Goal: Information Seeking & Learning: Learn about a topic

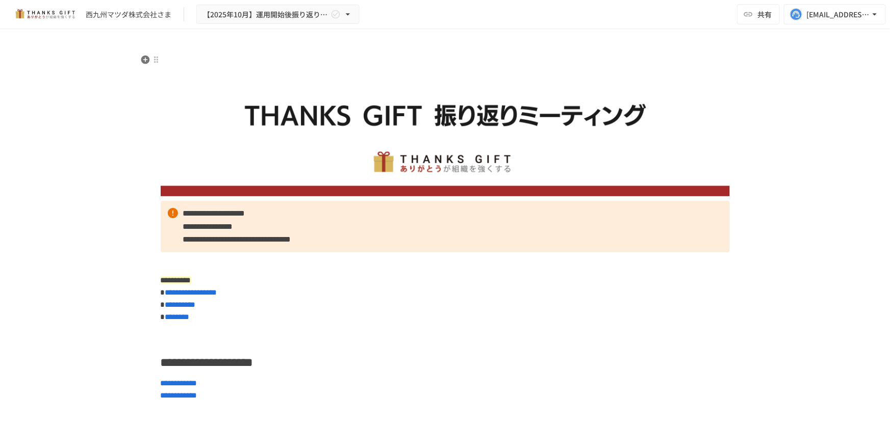
drag, startPoint x: 592, startPoint y: 66, endPoint x: 466, endPoint y: 70, distance: 125.6
click at [440, 74] on img at bounding box center [445, 125] width 569 height 142
drag, startPoint x: 144, startPoint y: 249, endPoint x: 126, endPoint y: 248, distance: 18.4
drag, startPoint x: 126, startPoint y: 248, endPoint x: 79, endPoint y: 262, distance: 49.4
click at [79, 262] on div "**********" at bounding box center [445, 215] width 890 height 372
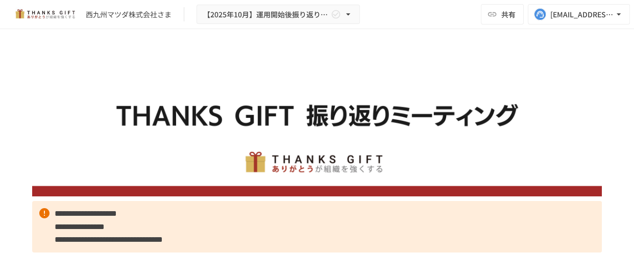
drag, startPoint x: 243, startPoint y: 179, endPoint x: 248, endPoint y: 37, distance: 142.4
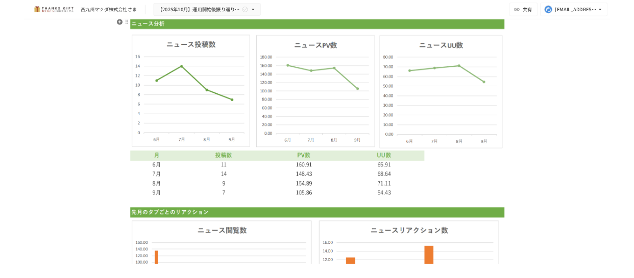
scroll to position [2133, 0]
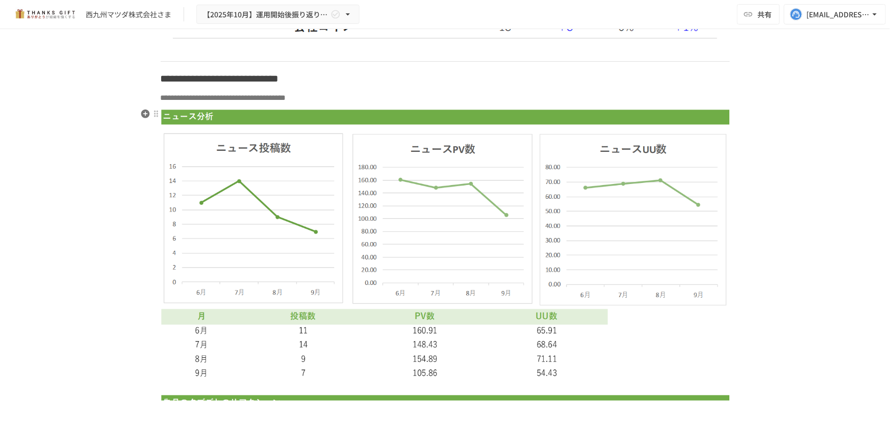
click at [351, 332] on img at bounding box center [445, 394] width 569 height 570
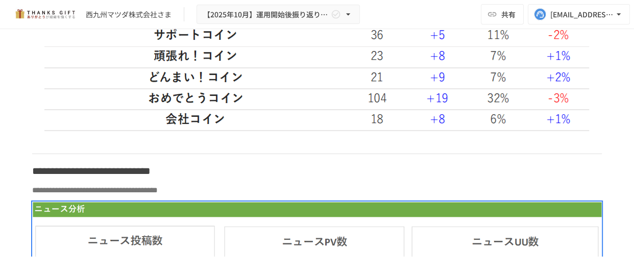
scroll to position [2179, 0]
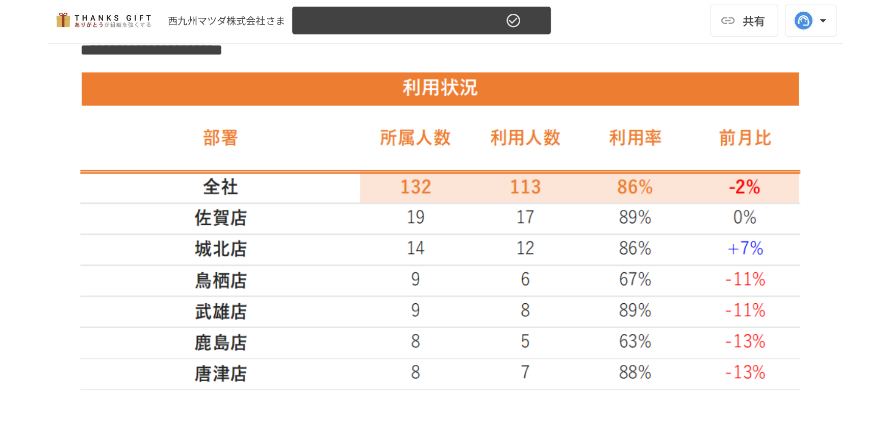
scroll to position [0, 0]
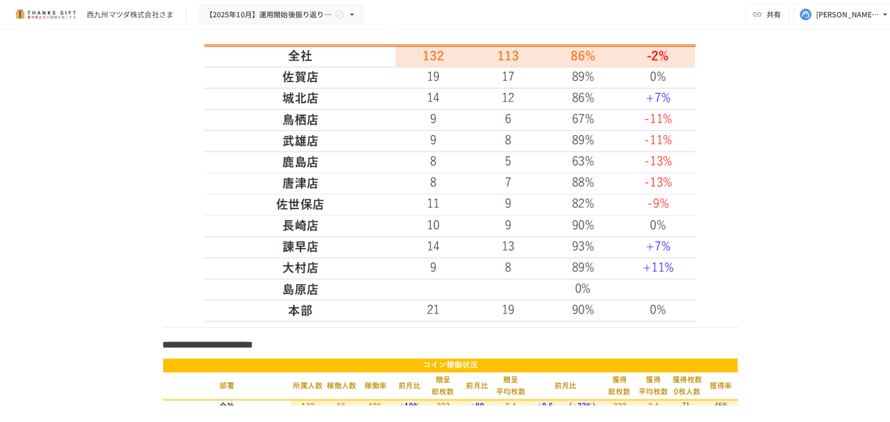
scroll to position [1054, 0]
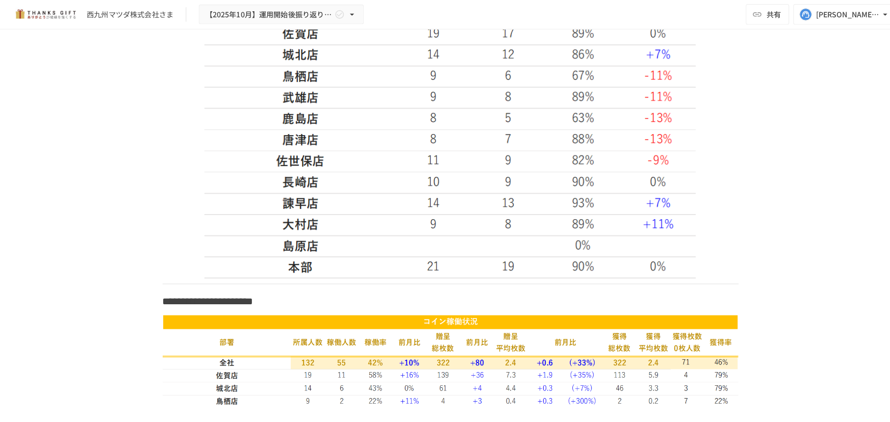
click at [552, 175] on img at bounding box center [445, 105] width 486 height 342
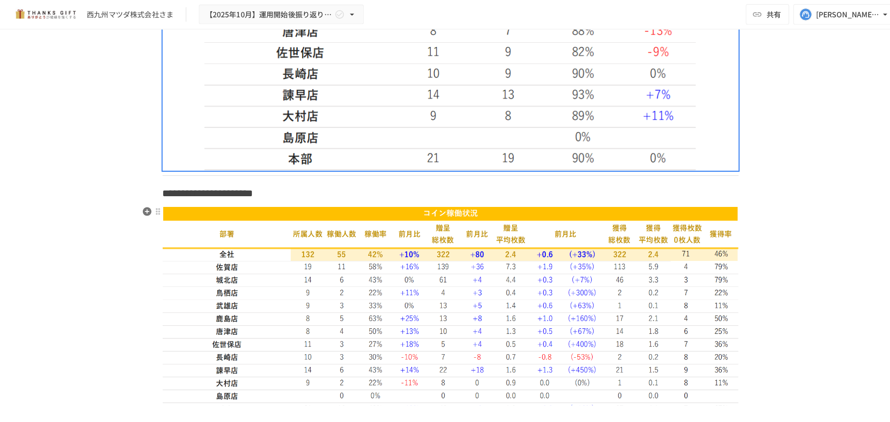
scroll to position [1374, 0]
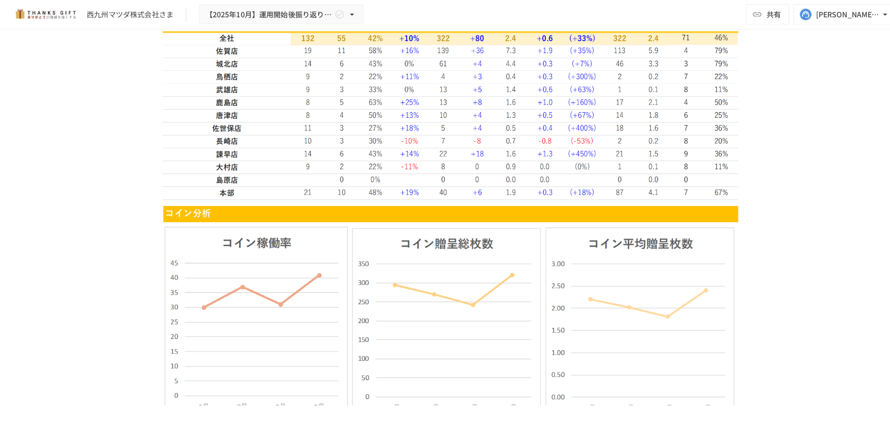
click at [532, 159] on img at bounding box center [445, 94] width 569 height 208
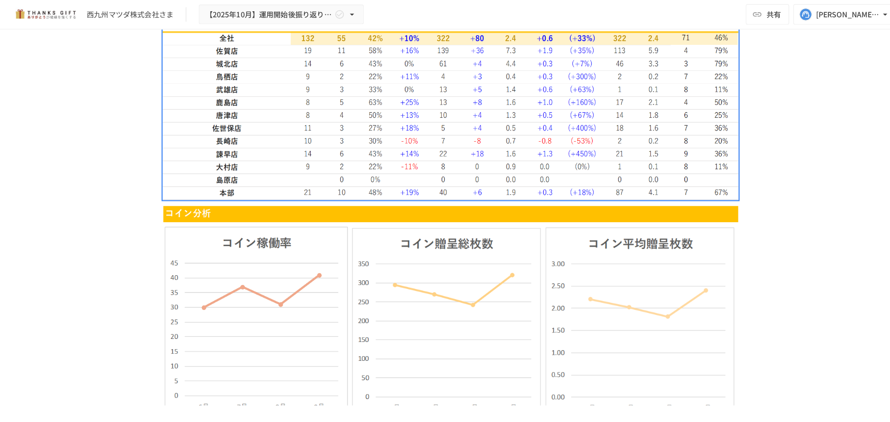
click at [532, 159] on img at bounding box center [445, 94] width 569 height 208
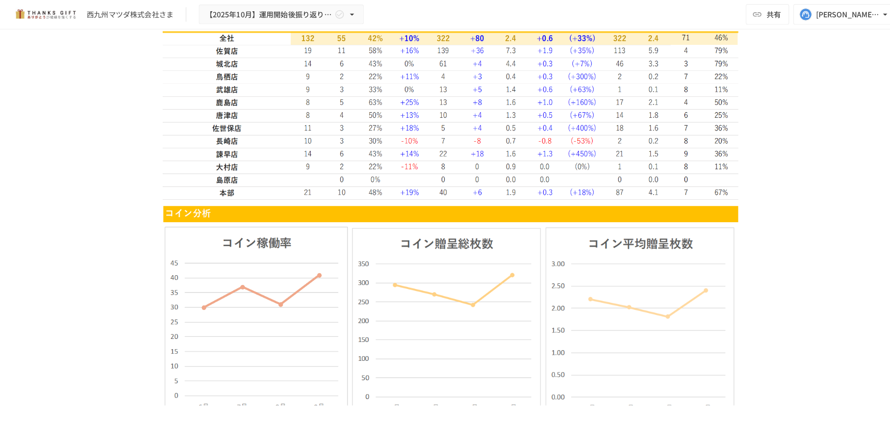
click at [433, 145] on img at bounding box center [445, 94] width 569 height 208
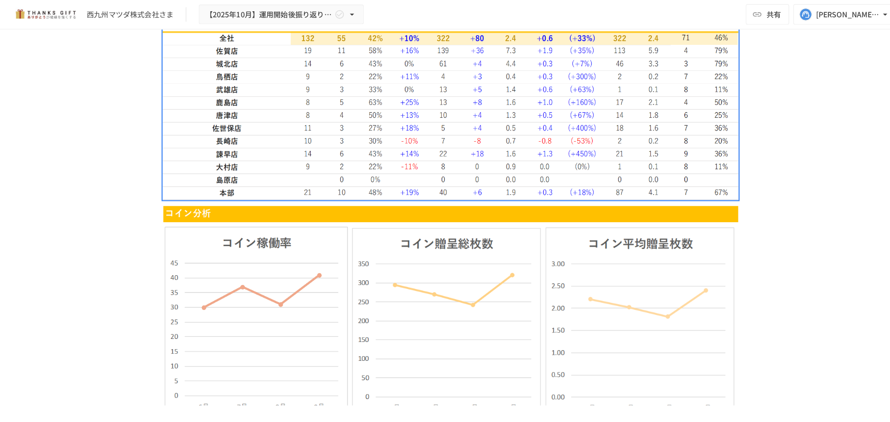
click at [433, 145] on img at bounding box center [445, 94] width 569 height 208
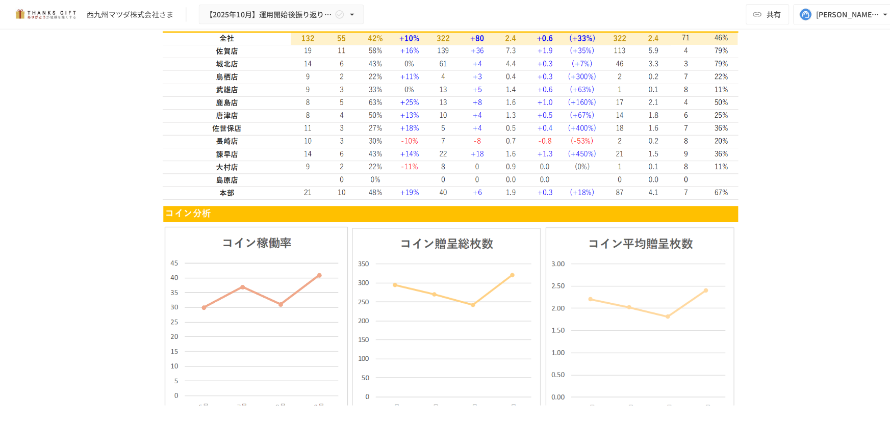
click at [433, 145] on img at bounding box center [445, 94] width 569 height 208
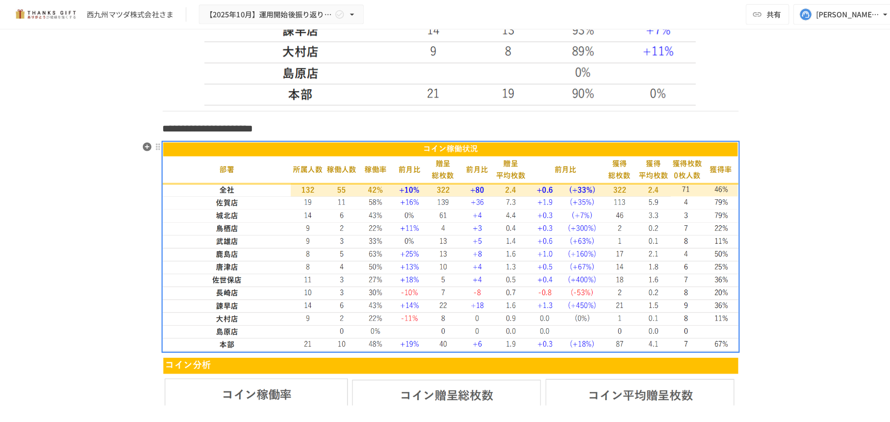
scroll to position [1191, 0]
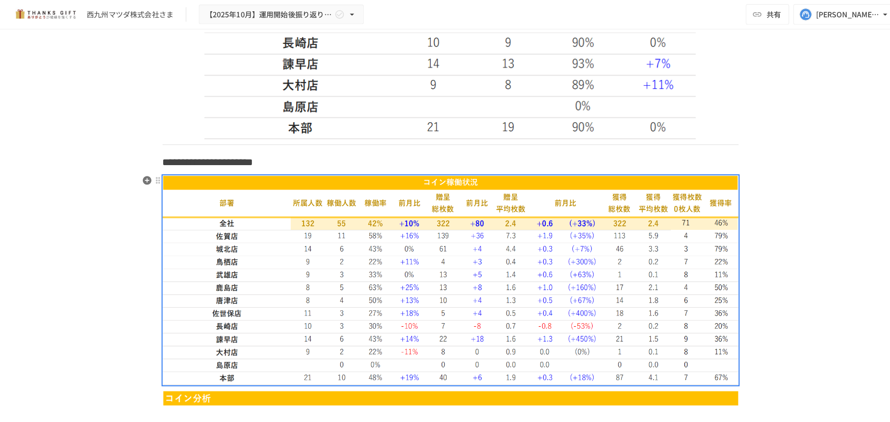
drag, startPoint x: 390, startPoint y: 247, endPoint x: 378, endPoint y: 247, distance: 12.8
drag, startPoint x: 378, startPoint y: 247, endPoint x: 343, endPoint y: 249, distance: 34.8
click at [343, 249] on img at bounding box center [445, 277] width 569 height 208
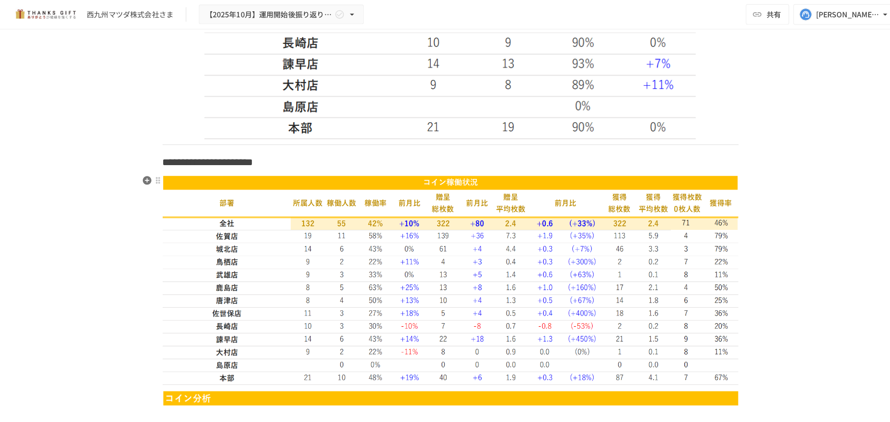
drag, startPoint x: 382, startPoint y: 167, endPoint x: 324, endPoint y: 205, distance: 68.9
click at [324, 205] on img at bounding box center [445, 277] width 569 height 208
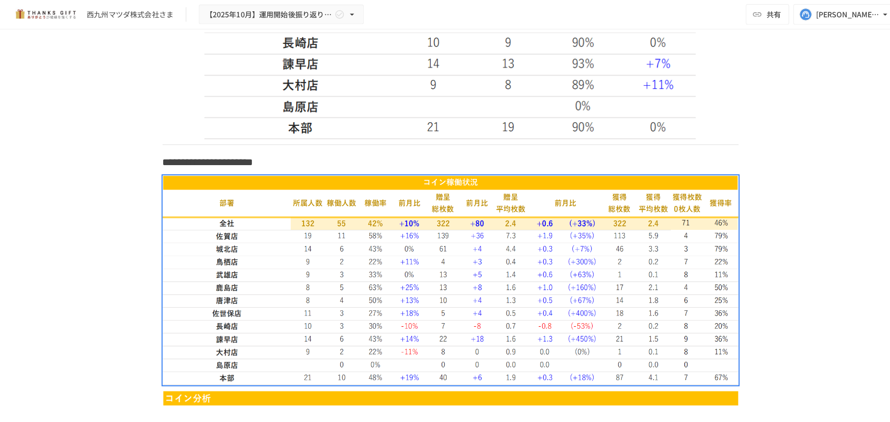
click at [792, 108] on div "**********" at bounding box center [445, 215] width 890 height 372
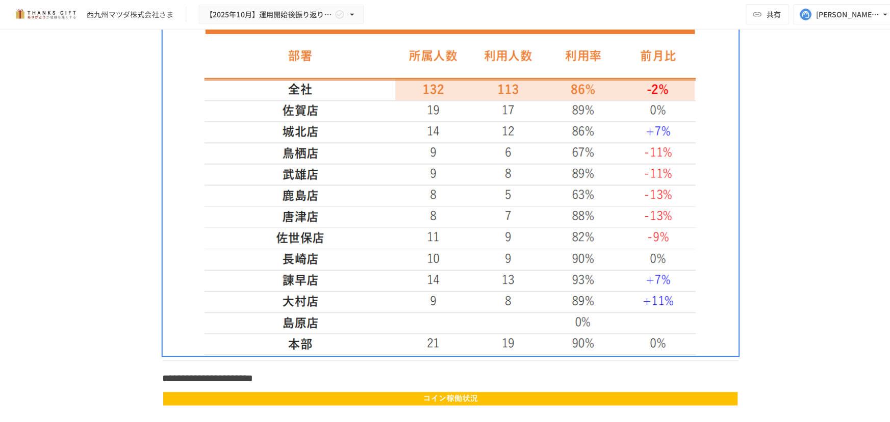
scroll to position [962, 0]
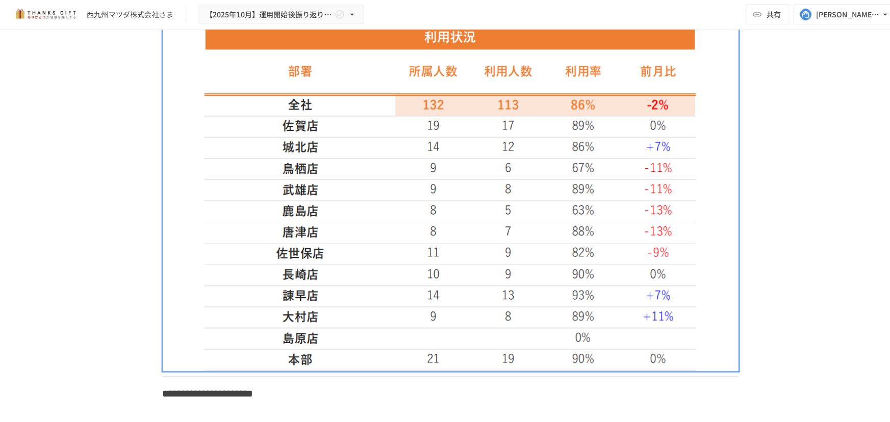
click at [819, 109] on div "**********" at bounding box center [445, 215] width 890 height 372
drag, startPoint x: 818, startPoint y: 184, endPoint x: 510, endPoint y: 128, distance: 312.7
drag, startPoint x: 510, startPoint y: 128, endPoint x: 449, endPoint y: 142, distance: 62.4
drag, startPoint x: 449, startPoint y: 142, endPoint x: 378, endPoint y: 166, distance: 75.5
drag, startPoint x: 378, startPoint y: 166, endPoint x: 356, endPoint y: 164, distance: 22.1
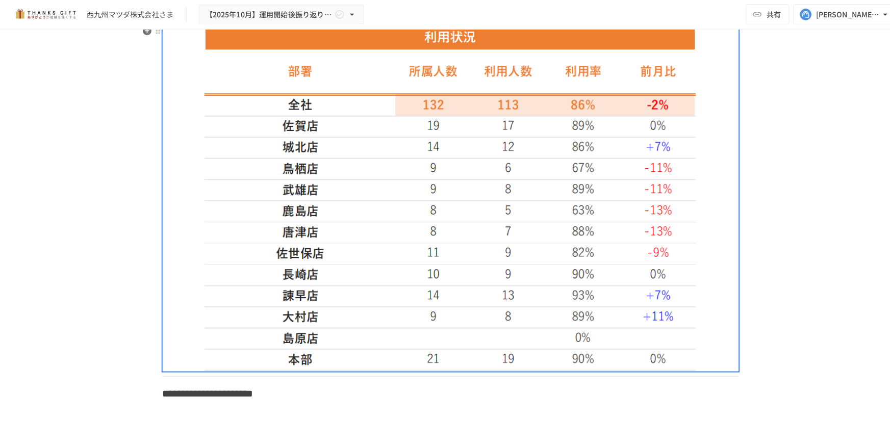
click at [356, 164] on img at bounding box center [445, 197] width 486 height 342
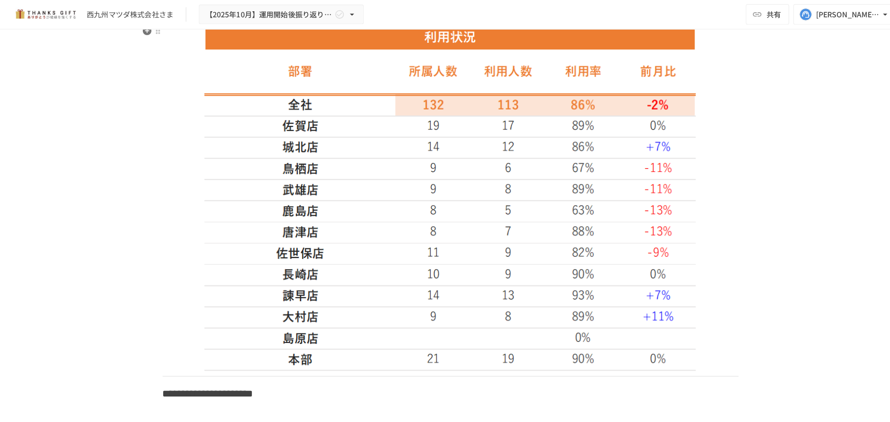
click at [356, 164] on img at bounding box center [445, 197] width 486 height 342
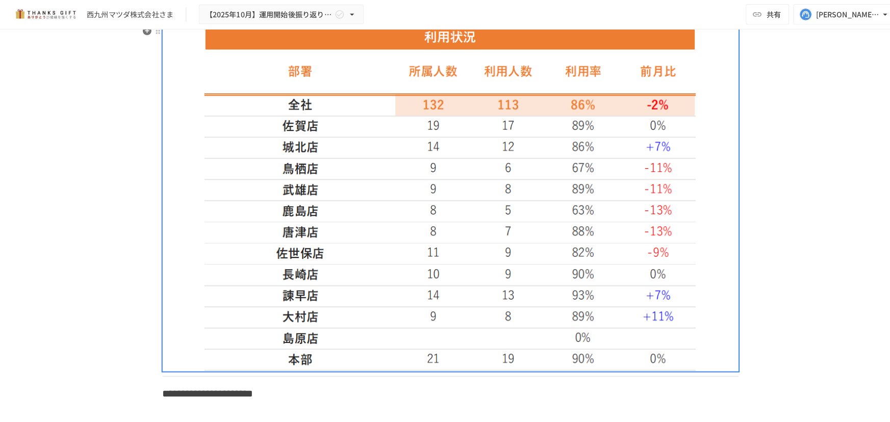
click at [285, 213] on img at bounding box center [445, 197] width 486 height 342
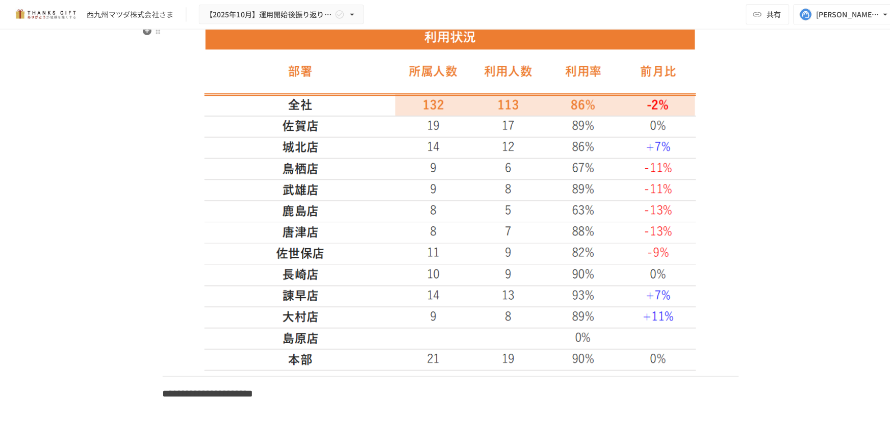
click at [287, 207] on img at bounding box center [445, 197] width 486 height 342
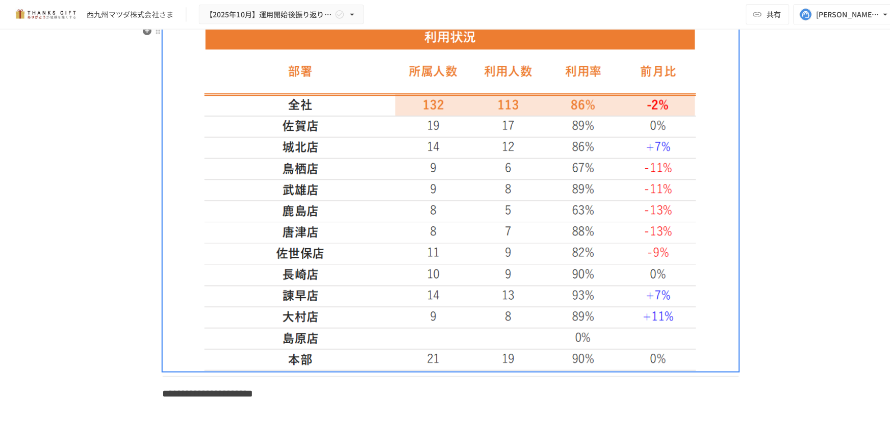
drag, startPoint x: 306, startPoint y: 293, endPoint x: 286, endPoint y: 293, distance: 19.4
click at [286, 293] on img at bounding box center [445, 197] width 486 height 342
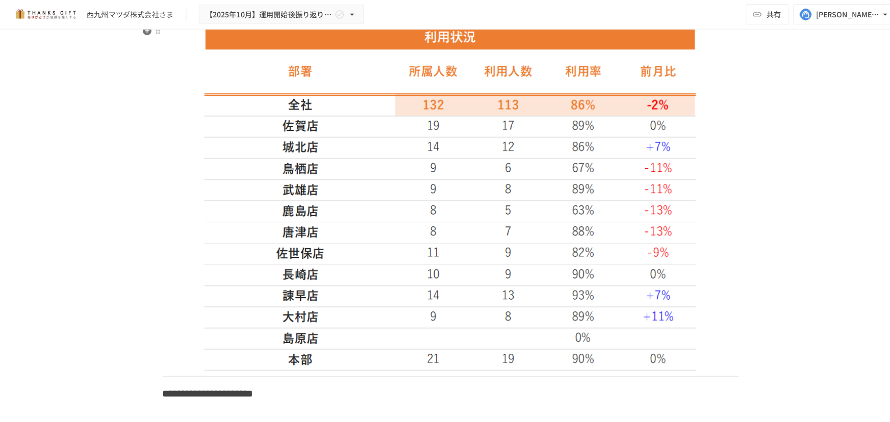
click at [265, 291] on img at bounding box center [445, 197] width 486 height 342
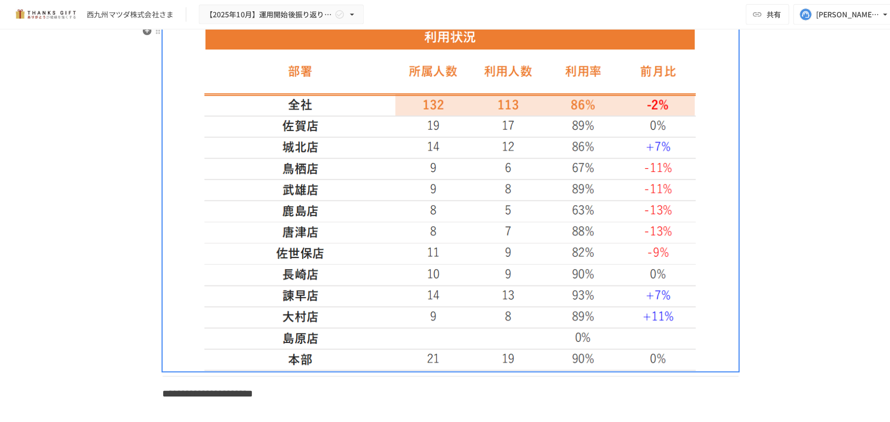
click at [264, 287] on img at bounding box center [445, 197] width 486 height 342
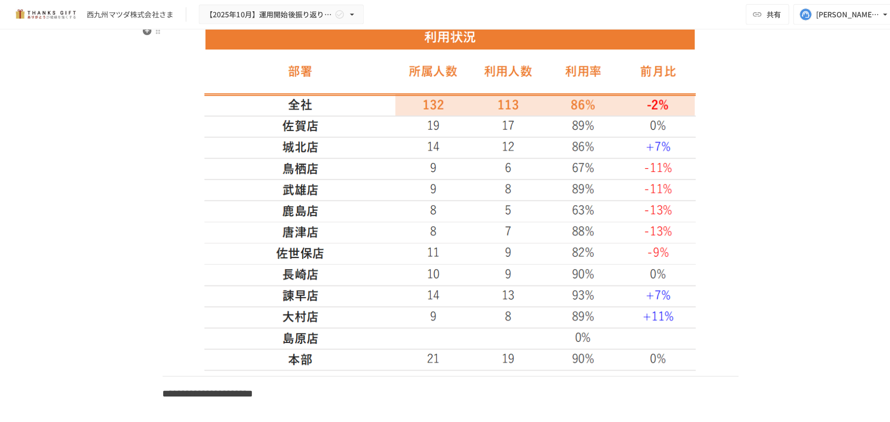
click at [510, 198] on img at bounding box center [445, 197] width 486 height 342
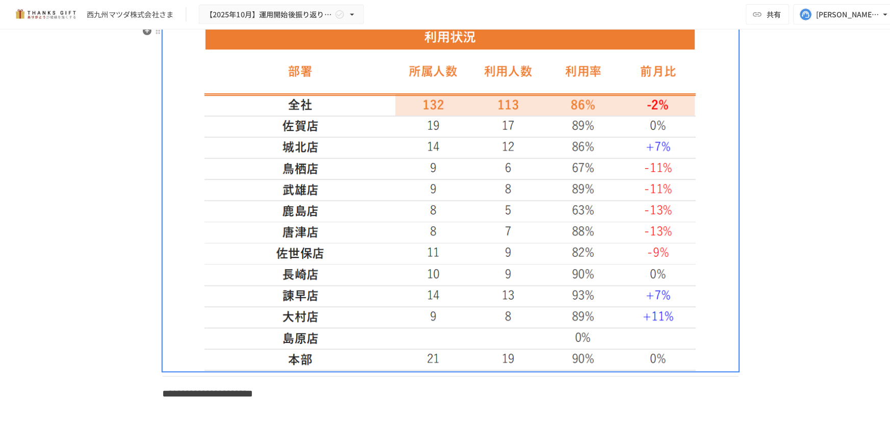
click at [510, 198] on img at bounding box center [445, 197] width 486 height 342
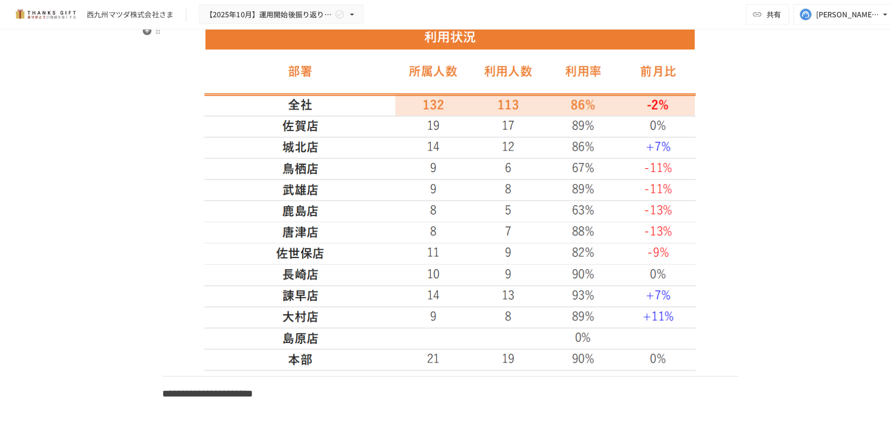
drag, startPoint x: 446, startPoint y: 217, endPoint x: 400, endPoint y: 224, distance: 47.1
drag, startPoint x: 400, startPoint y: 224, endPoint x: 459, endPoint y: 187, distance: 69.8
drag, startPoint x: 459, startPoint y: 187, endPoint x: 428, endPoint y: 187, distance: 30.6
drag, startPoint x: 428, startPoint y: 187, endPoint x: 407, endPoint y: 187, distance: 20.9
click at [407, 187] on img at bounding box center [445, 197] width 486 height 342
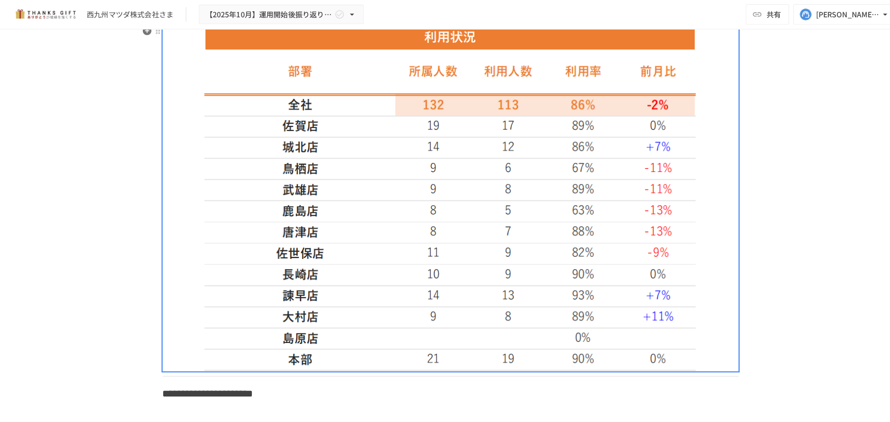
click at [292, 168] on img at bounding box center [445, 197] width 486 height 342
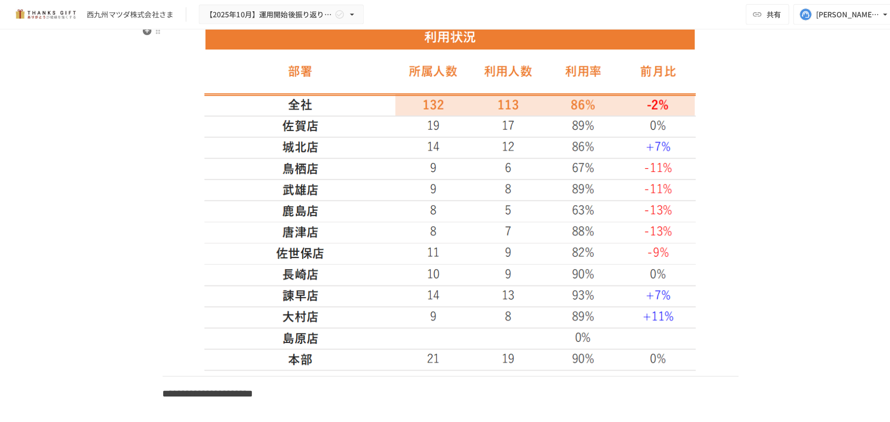
drag, startPoint x: 435, startPoint y: 209, endPoint x: 429, endPoint y: 212, distance: 6.8
drag, startPoint x: 429, startPoint y: 212, endPoint x: 377, endPoint y: 244, distance: 61.2
drag, startPoint x: 377, startPoint y: 244, endPoint x: 332, endPoint y: 276, distance: 55.3
click at [332, 276] on img at bounding box center [445, 197] width 486 height 342
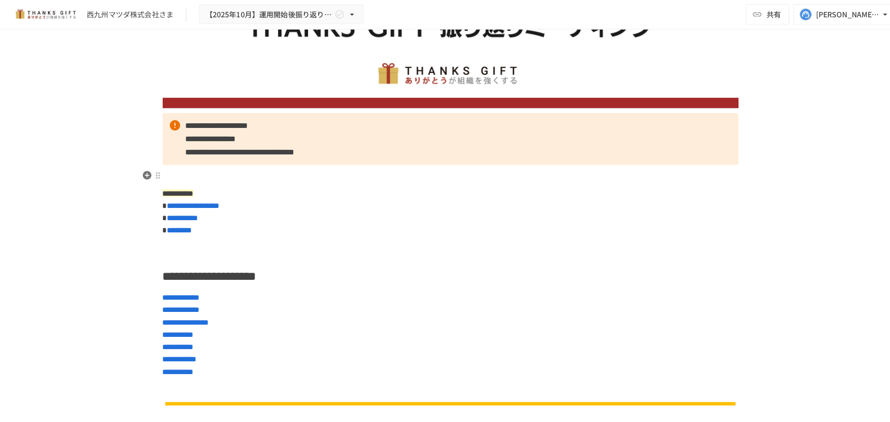
scroll to position [0, 0]
